Goal: Task Accomplishment & Management: Use online tool/utility

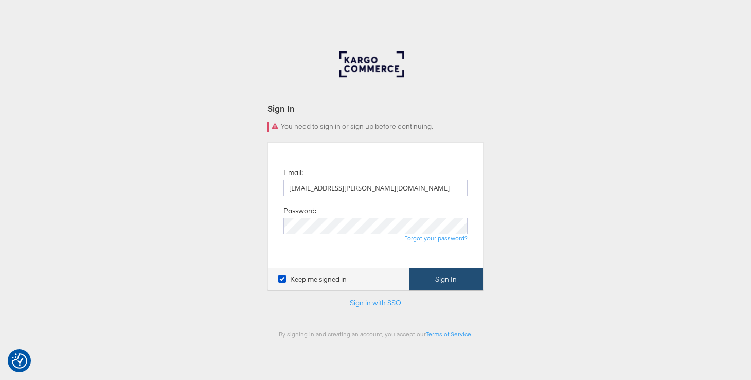
click at [451, 285] on button "Sign In" at bounding box center [446, 279] width 74 height 23
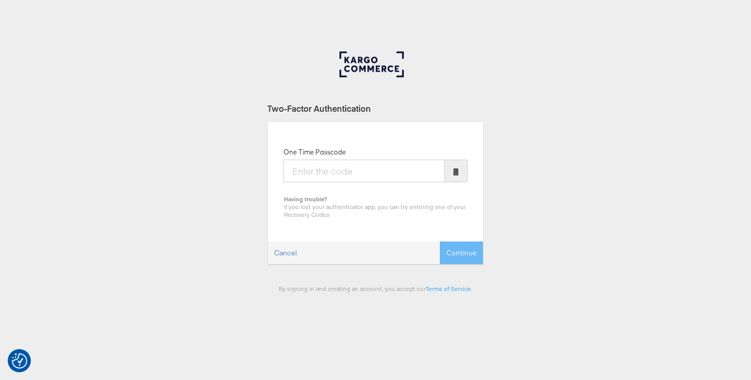
click at [396, 169] on input "One Time Passcode" at bounding box center [364, 170] width 162 height 23
click at [315, 191] on div "One Time Passcode Having trouble? If you lost your authenticator app, you can t…" at bounding box center [375, 182] width 184 height 71
click at [353, 175] on input "One Time Passcode" at bounding box center [364, 170] width 162 height 23
type input "160156"
click at [440, 241] on button "Continue" at bounding box center [461, 252] width 43 height 23
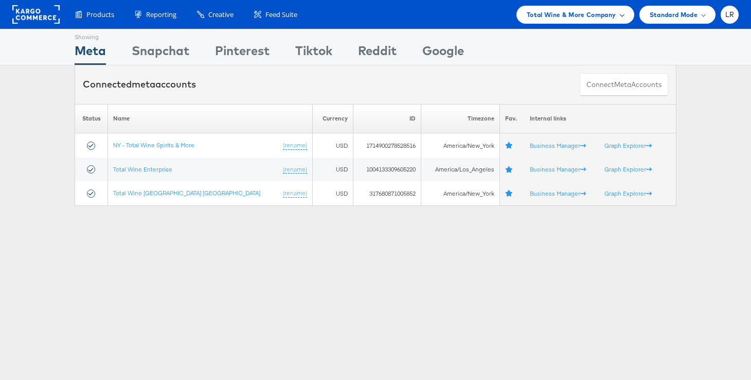
click at [559, 16] on span "Total Wine & More Company" at bounding box center [572, 14] width 90 height 11
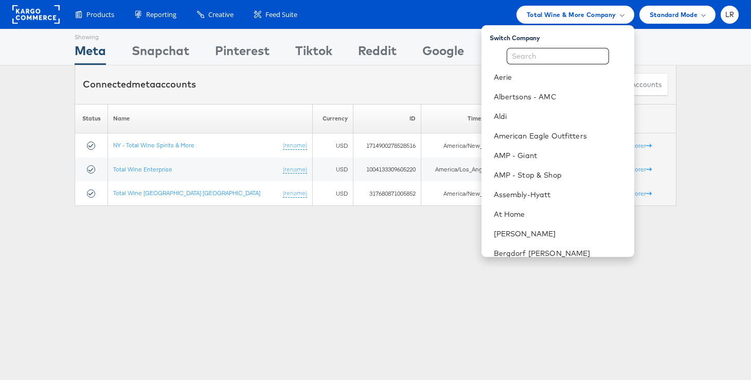
click at [35, 13] on rect at bounding box center [35, 14] width 47 height 19
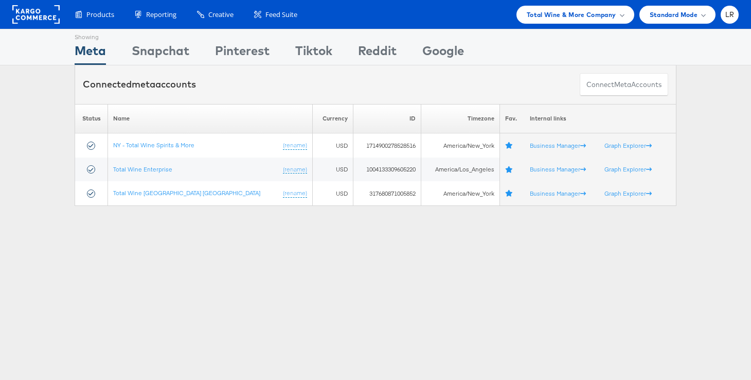
click at [35, 13] on rect at bounding box center [35, 14] width 47 height 19
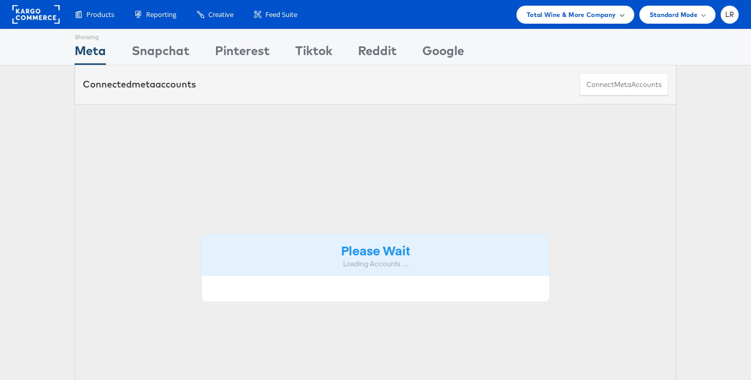
click at [582, 20] on span "Total Wine & More Company" at bounding box center [572, 14] width 90 height 11
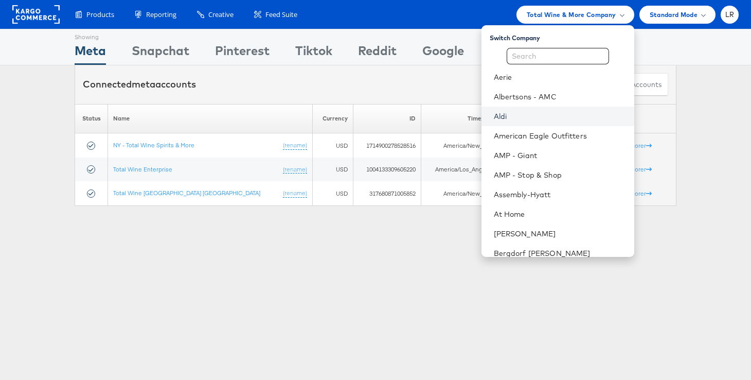
click at [515, 117] on link "Aldi" at bounding box center [560, 116] width 132 height 10
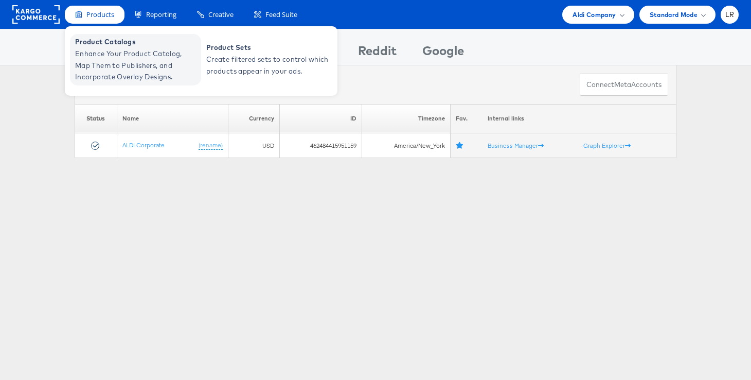
click at [120, 67] on span "Enhance Your Product Catalog, Map Them to Publishers, and Incorporate Overlay D…" at bounding box center [136, 65] width 123 height 35
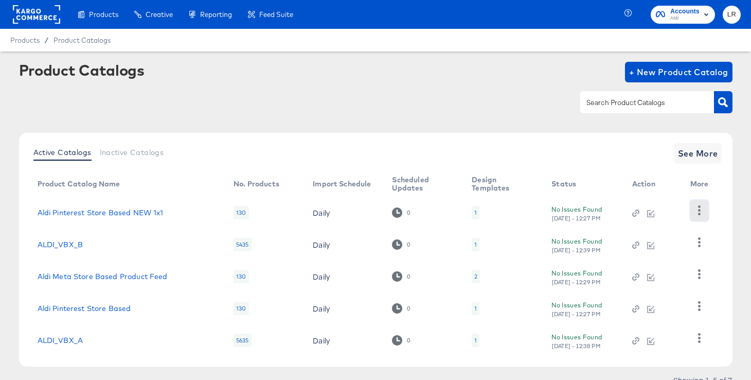
click at [699, 212] on icon "button" at bounding box center [700, 210] width 10 height 10
click at [696, 209] on icon "button" at bounding box center [700, 210] width 10 height 10
click at [125, 211] on link "Aldi Pinterest Store Based NEW 1x1" at bounding box center [101, 212] width 126 height 8
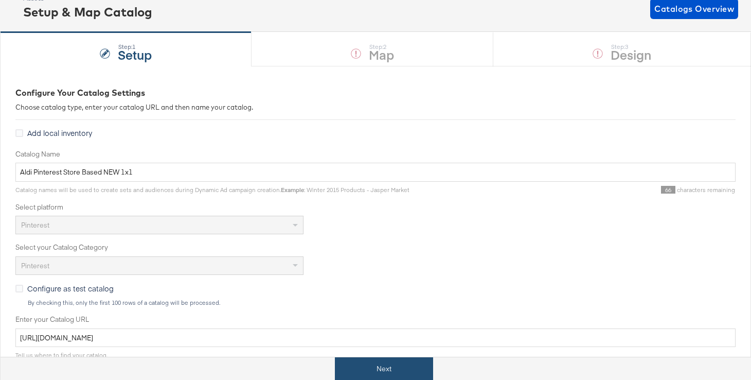
scroll to position [42, 0]
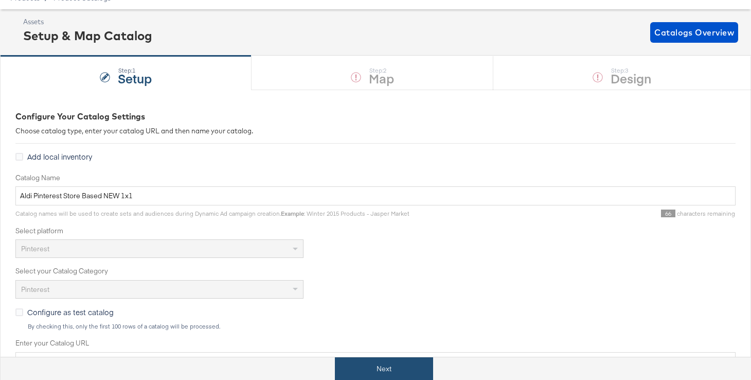
click at [384, 366] on button "Next" at bounding box center [384, 368] width 98 height 23
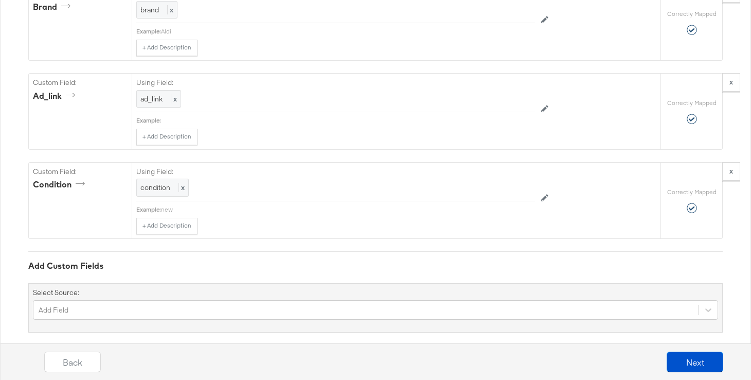
scroll to position [1076, 0]
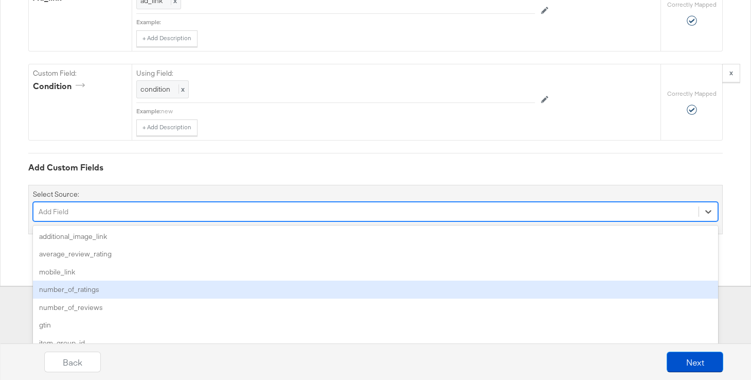
click at [246, 221] on div "option number_of_ratings focused, 4 of 34. 34 results available. Use Up and Dow…" at bounding box center [375, 212] width 685 height 20
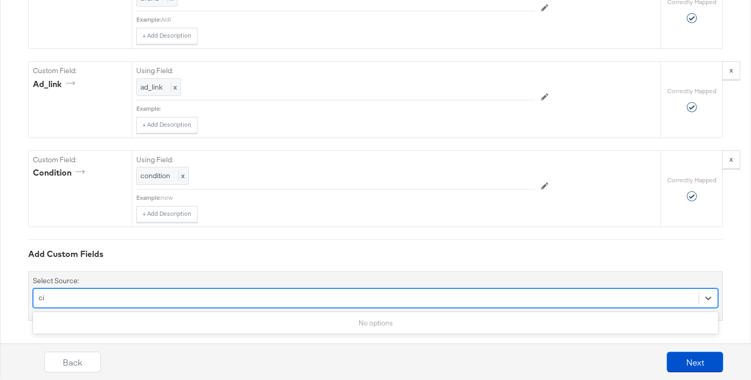
type input "c"
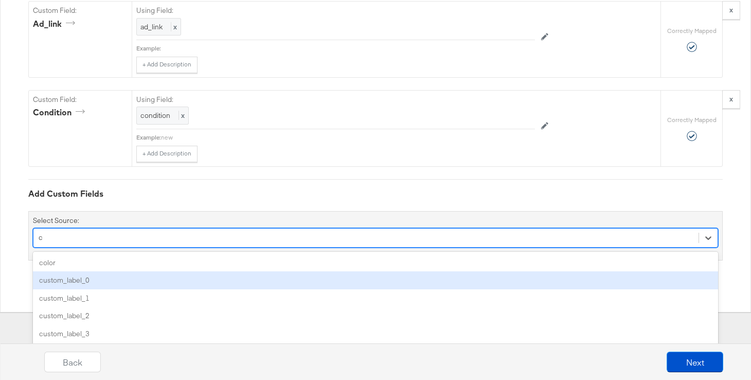
click at [126, 276] on div "custom_label_0" at bounding box center [375, 280] width 685 height 18
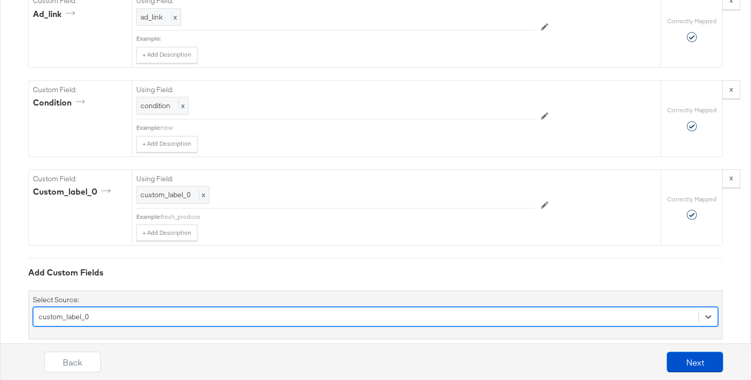
scroll to position [1162, 0]
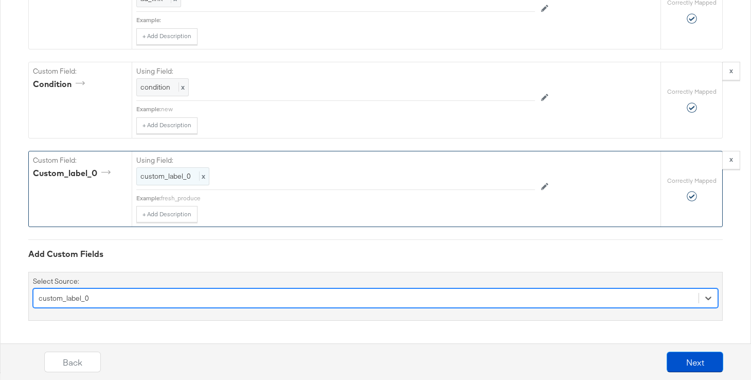
click at [169, 181] on span "custom_label_0" at bounding box center [165, 175] width 50 height 9
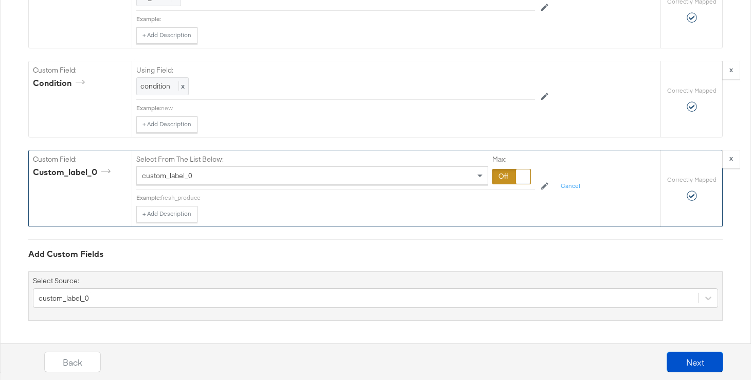
click at [417, 214] on div "+ Add Description Add Note" at bounding box center [335, 214] width 399 height 16
click at [483, 184] on span at bounding box center [481, 175] width 13 height 17
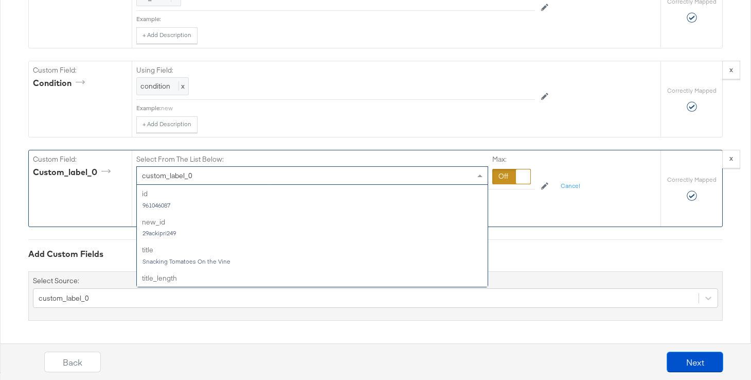
scroll to position [802, 0]
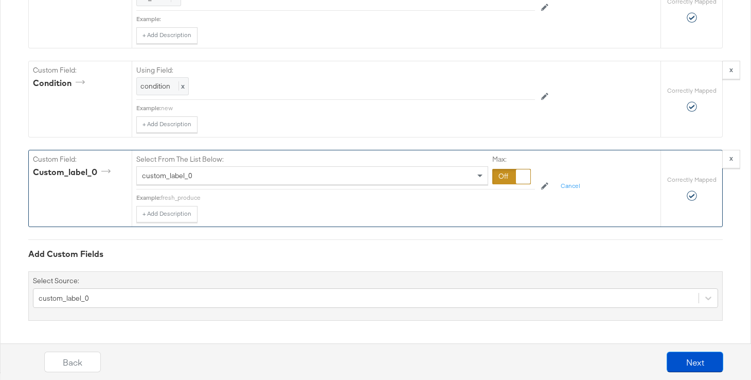
click at [474, 156] on div "Select From The List Below: custom_label_0 Max:" at bounding box center [335, 170] width 399 height 40
click at [511, 179] on div at bounding box center [511, 176] width 39 height 15
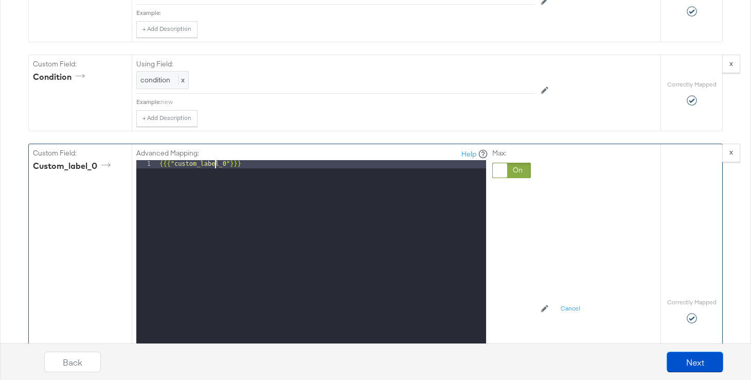
click at [215, 175] on div "{{{ "custom_label_0" }}}" at bounding box center [321, 297] width 329 height 274
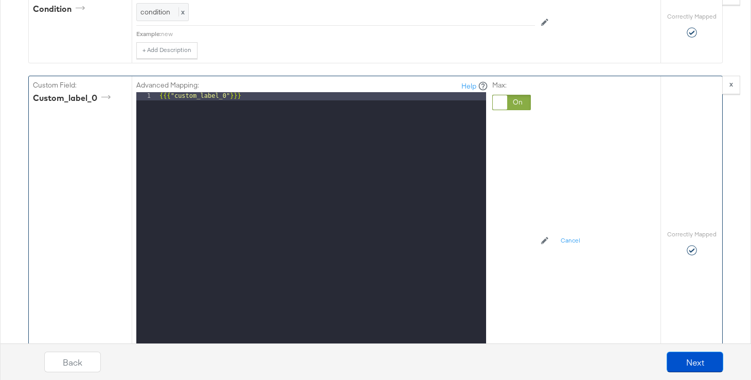
scroll to position [1247, 0]
